Goal: Find specific page/section: Find specific page/section

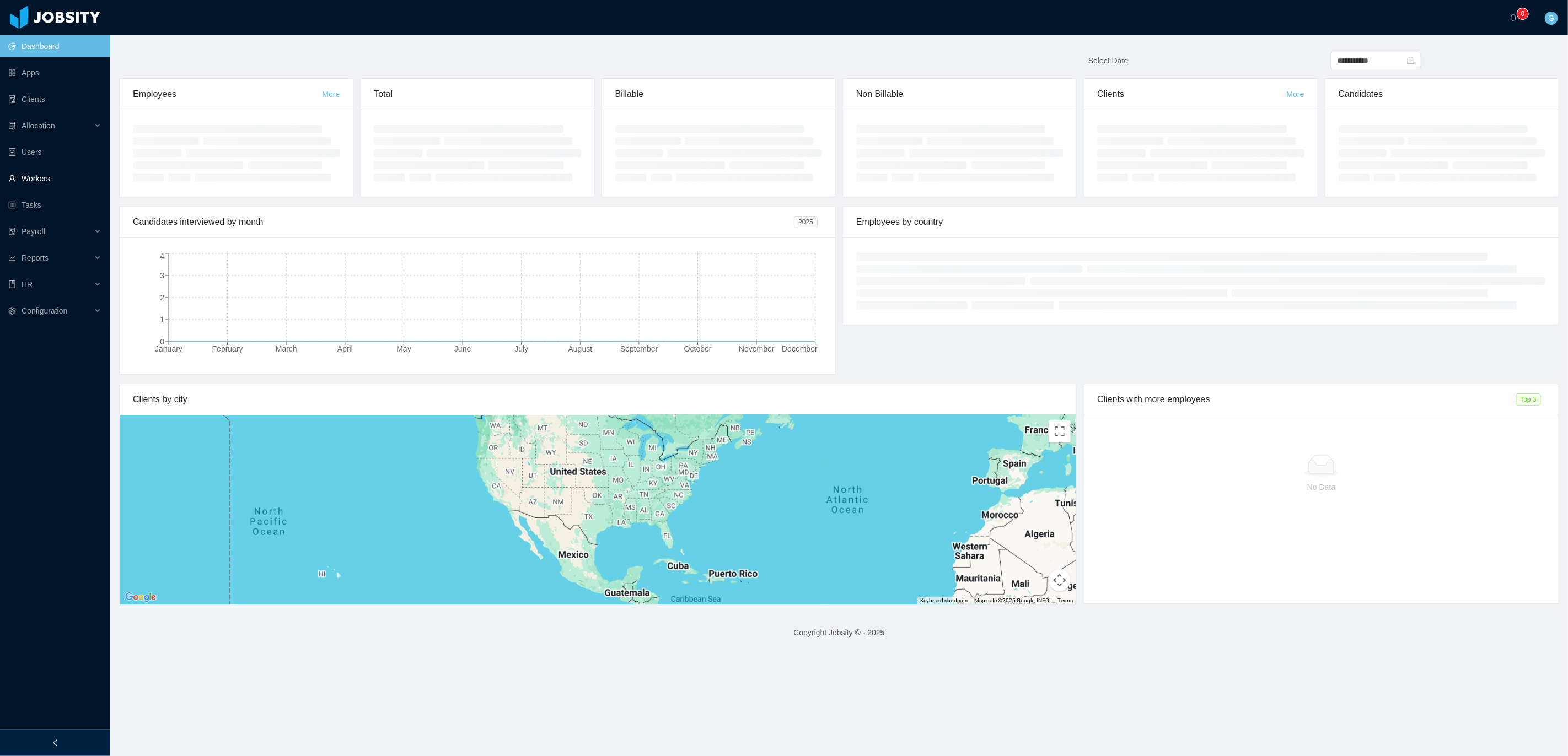
click at [50, 181] on link "Workers" at bounding box center [54, 178] width 93 height 22
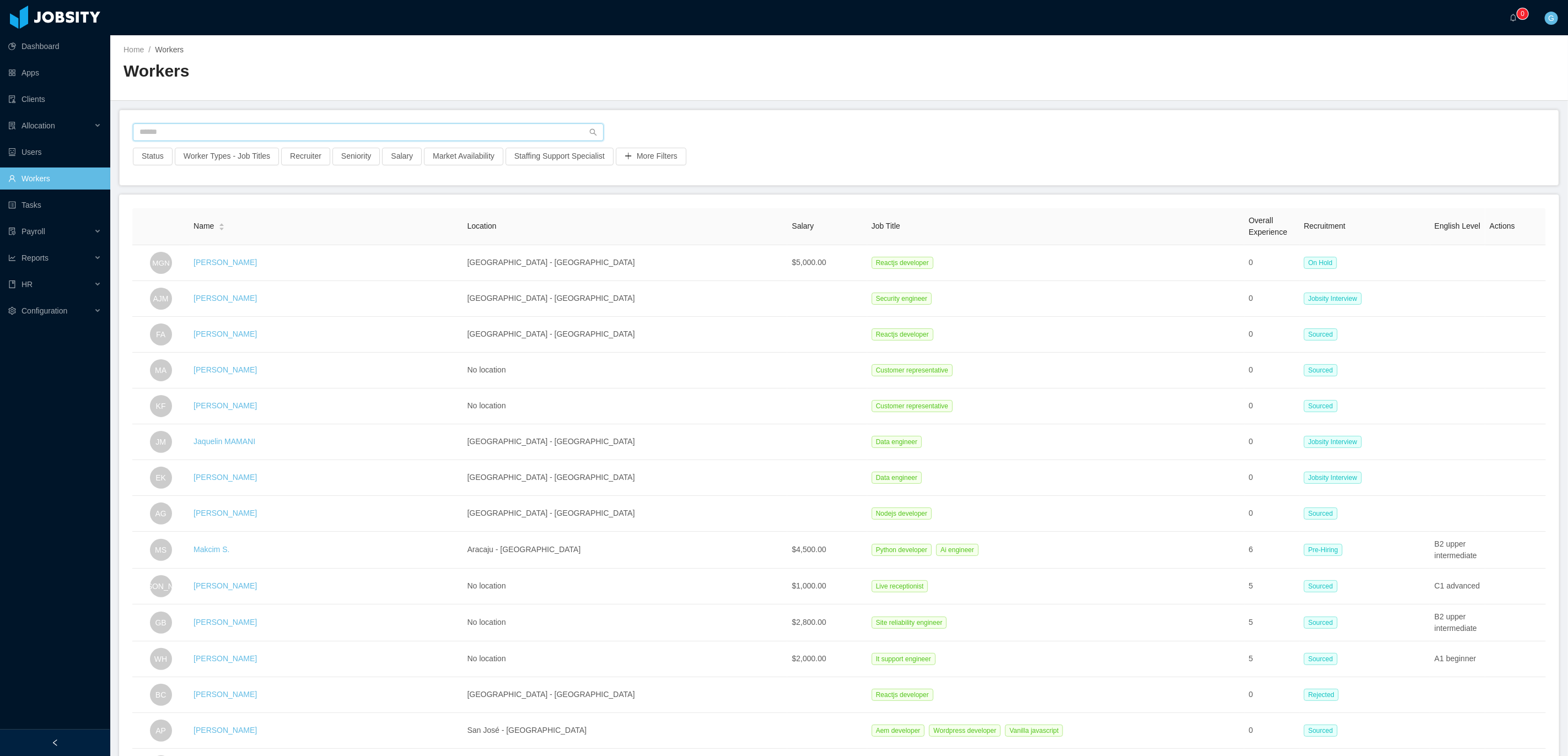
click at [186, 137] on input "text" at bounding box center [368, 132] width 471 height 17
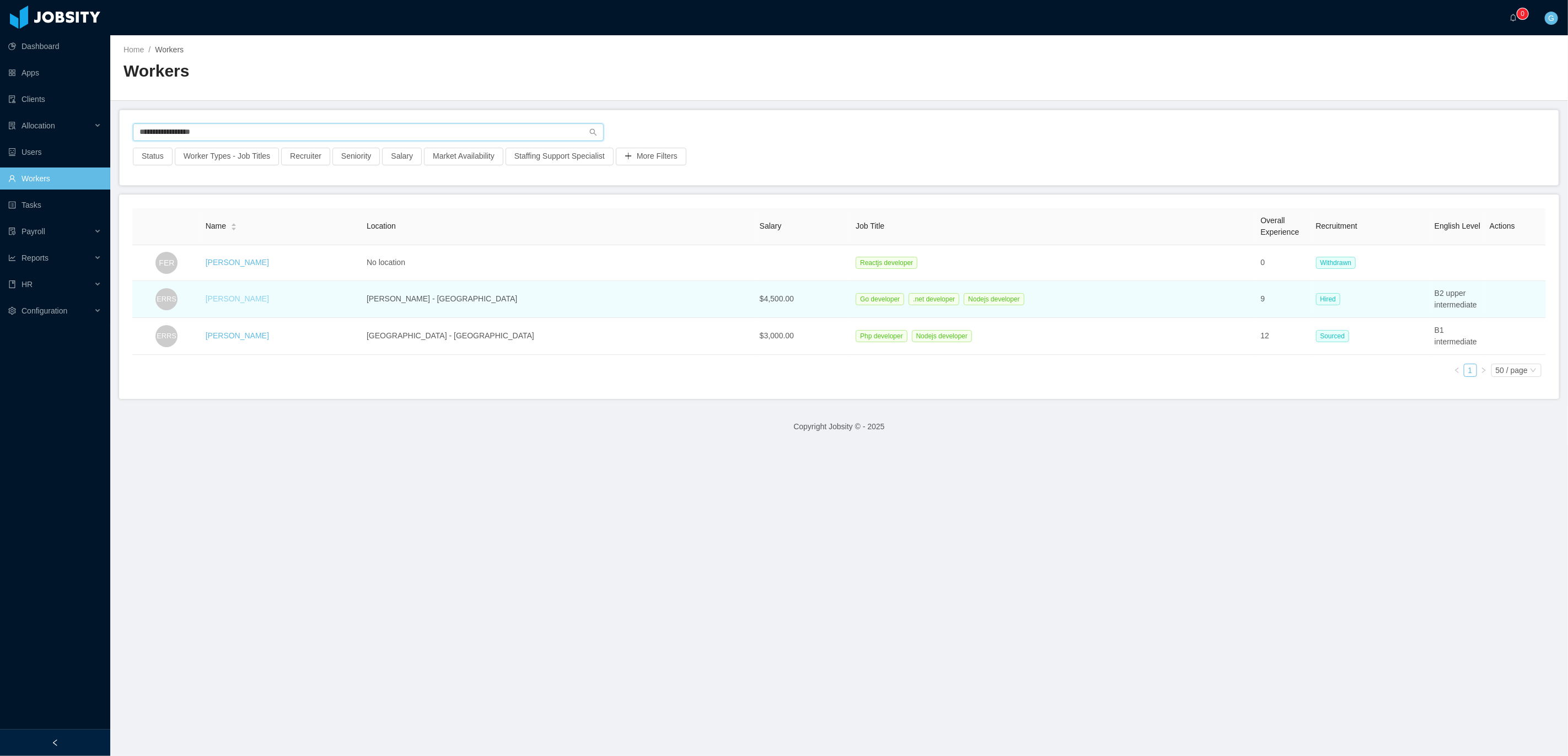
type input "**********"
click at [269, 295] on link "[PERSON_NAME]" at bounding box center [237, 298] width 63 height 9
